Goal: Transaction & Acquisition: Purchase product/service

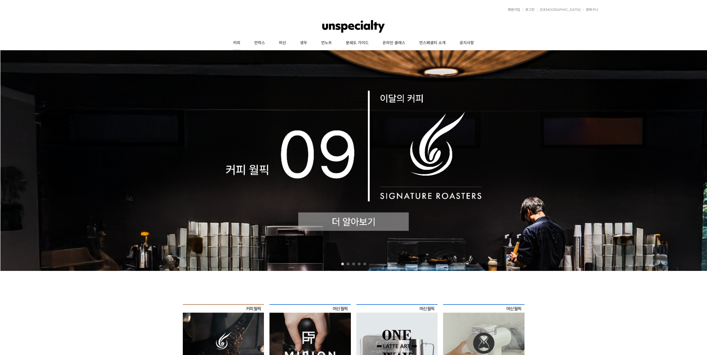
click at [236, 42] on link "커피" at bounding box center [236, 43] width 21 height 14
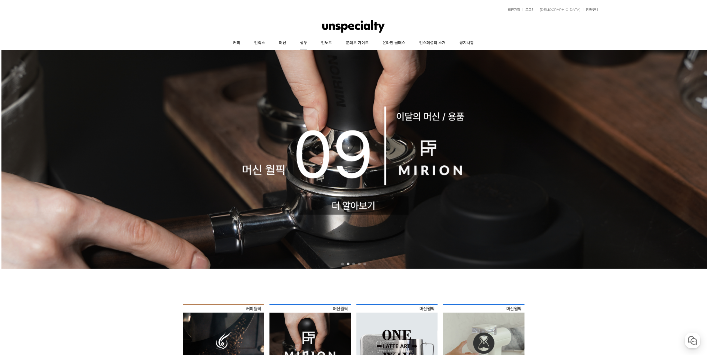
click at [301, 43] on link "생두" at bounding box center [303, 43] width 21 height 14
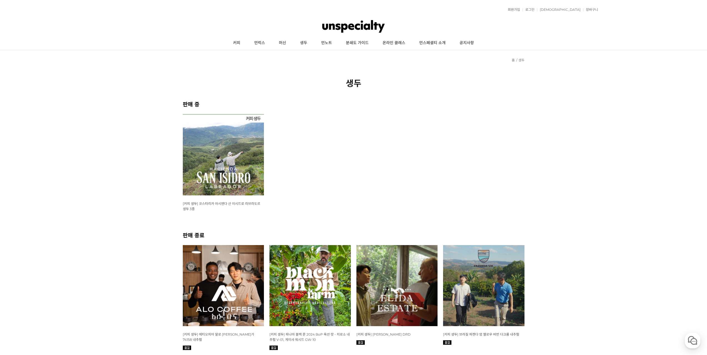
click at [238, 174] on img at bounding box center [223, 154] width 81 height 81
